Goal: Share content: Share content

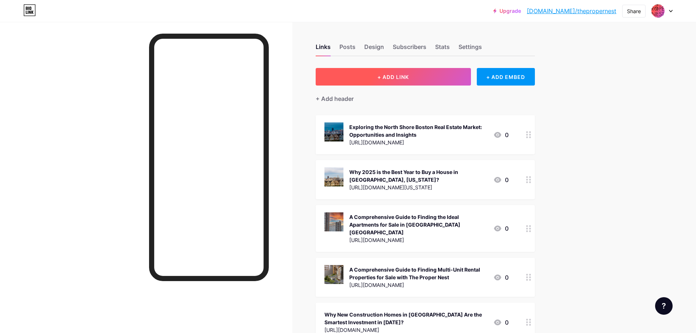
click at [384, 84] on button "+ ADD LINK" at bounding box center [393, 77] width 155 height 18
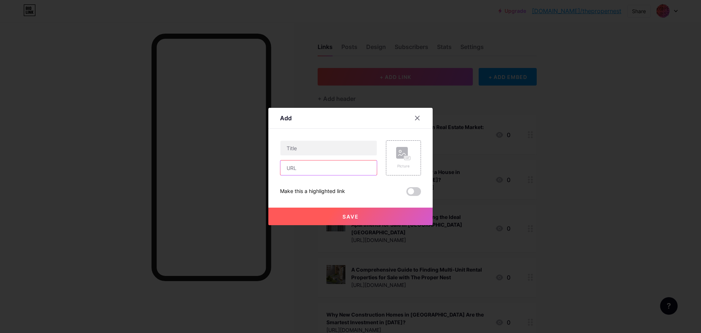
paste input "[URL][DOMAIN_NAME]"
type input "[URL][DOMAIN_NAME]"
click at [323, 146] on input "text" at bounding box center [329, 148] width 96 height 15
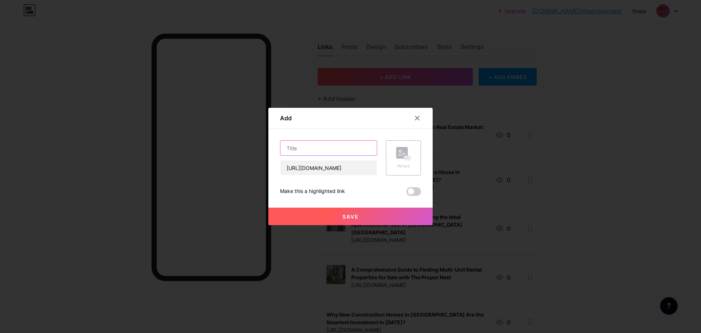
paste input "Exploring Property for Sale in [GEOGRAPHIC_DATA], [GEOGRAPHIC_DATA]"
type input "Exploring Property for Sale in [GEOGRAPHIC_DATA], [GEOGRAPHIC_DATA]"
click at [385, 154] on div "Picture" at bounding box center [399, 157] width 44 height 35
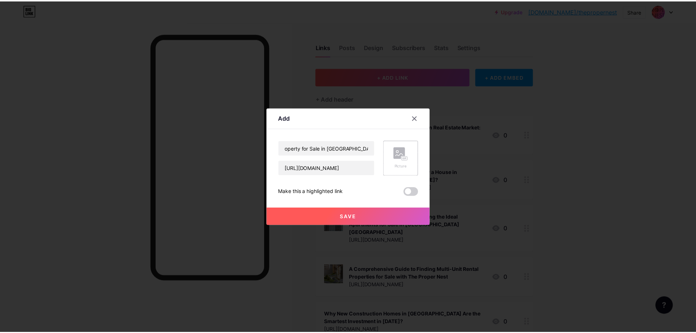
scroll to position [0, 0]
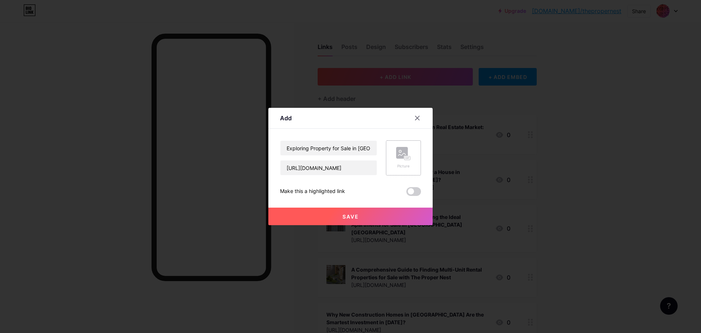
click at [397, 154] on rect at bounding box center [402, 153] width 12 height 12
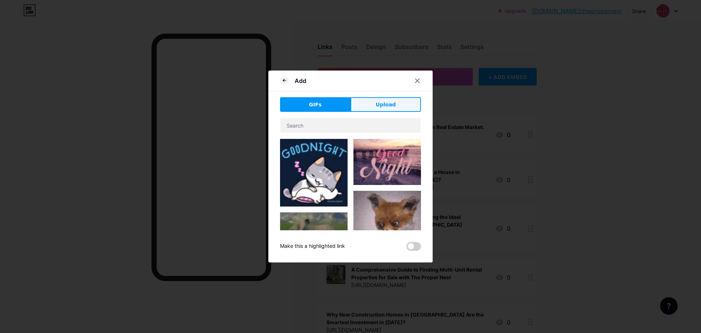
click at [387, 99] on button "Upload" at bounding box center [386, 104] width 71 height 15
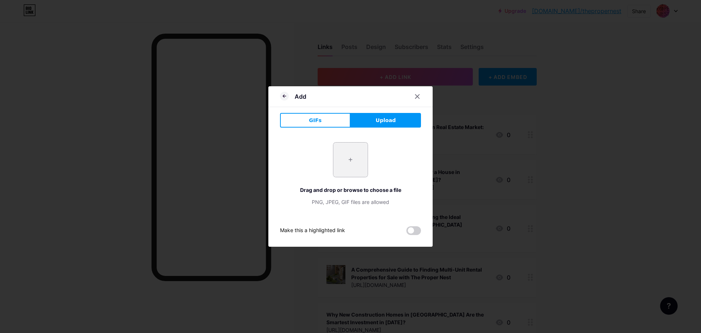
click at [356, 160] on input "file" at bounding box center [351, 159] width 34 height 34
type input "C:\fakepath\property for sale in [GEOGRAPHIC_DATA] MA.jpg"
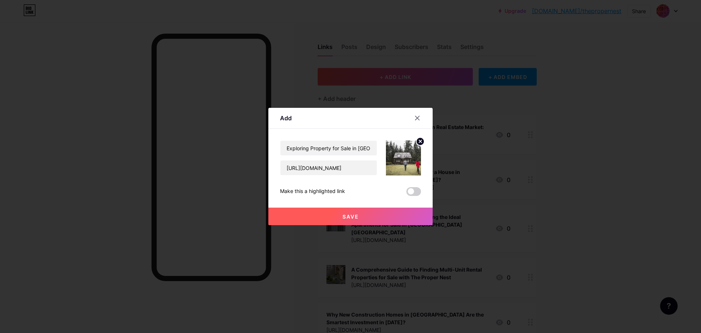
click at [378, 213] on button "Save" at bounding box center [351, 217] width 164 height 18
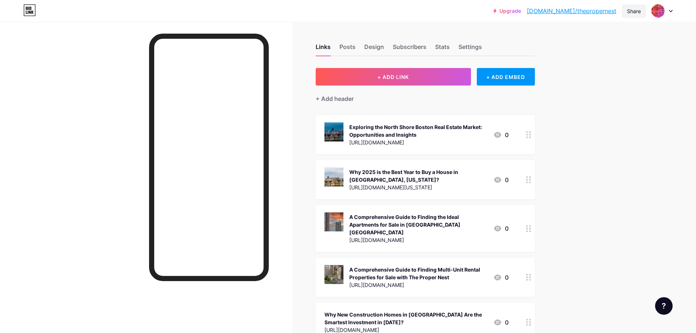
click at [634, 10] on div "Share" at bounding box center [634, 11] width 14 height 8
click at [602, 38] on div "Copy link" at bounding box center [590, 38] width 109 height 18
